Goal: Task Accomplishment & Management: Use online tool/utility

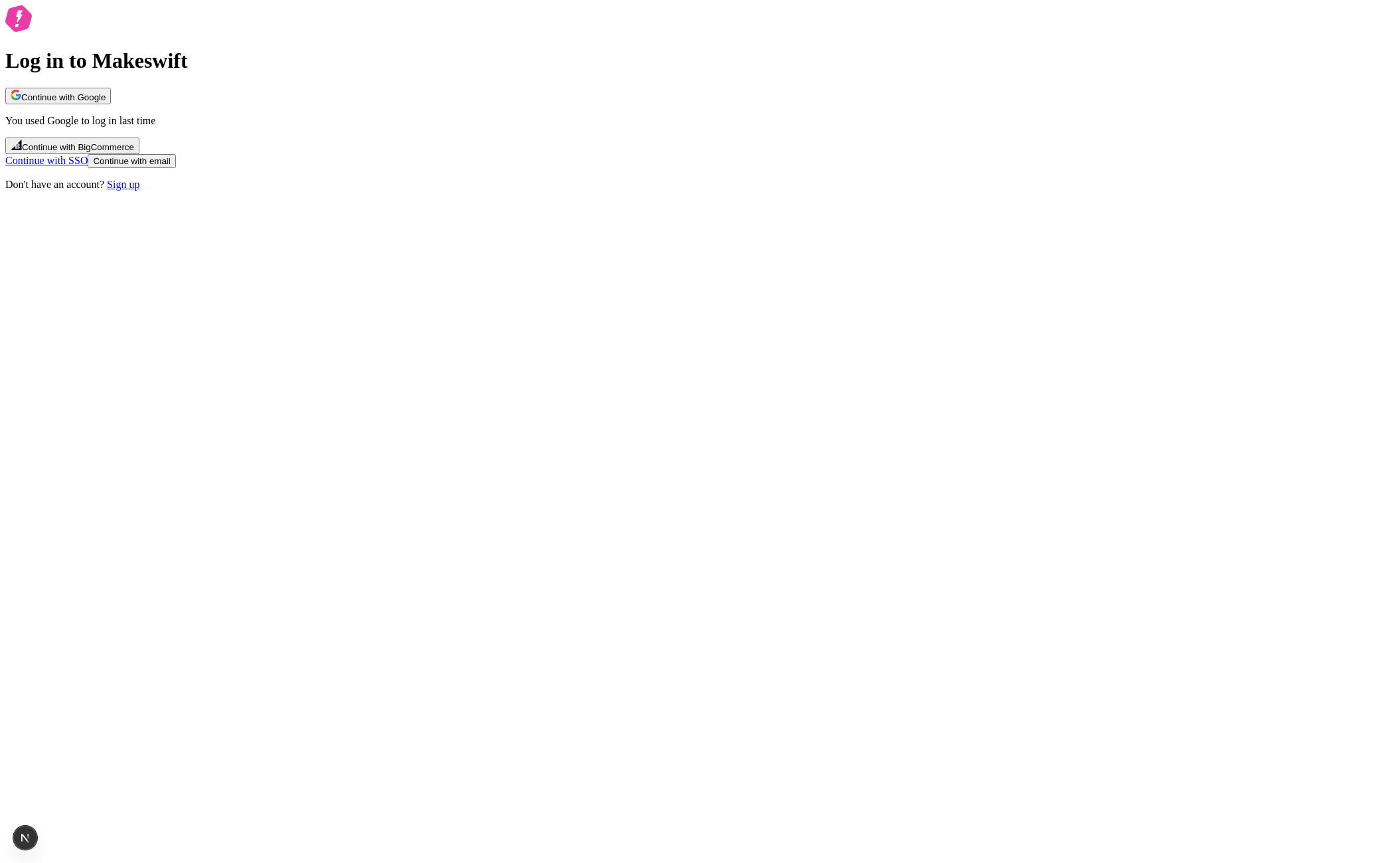
click at [106, 102] on span "Continue with Google" at bounding box center [63, 98] width 85 height 10
